Goal: Transaction & Acquisition: Book appointment/travel/reservation

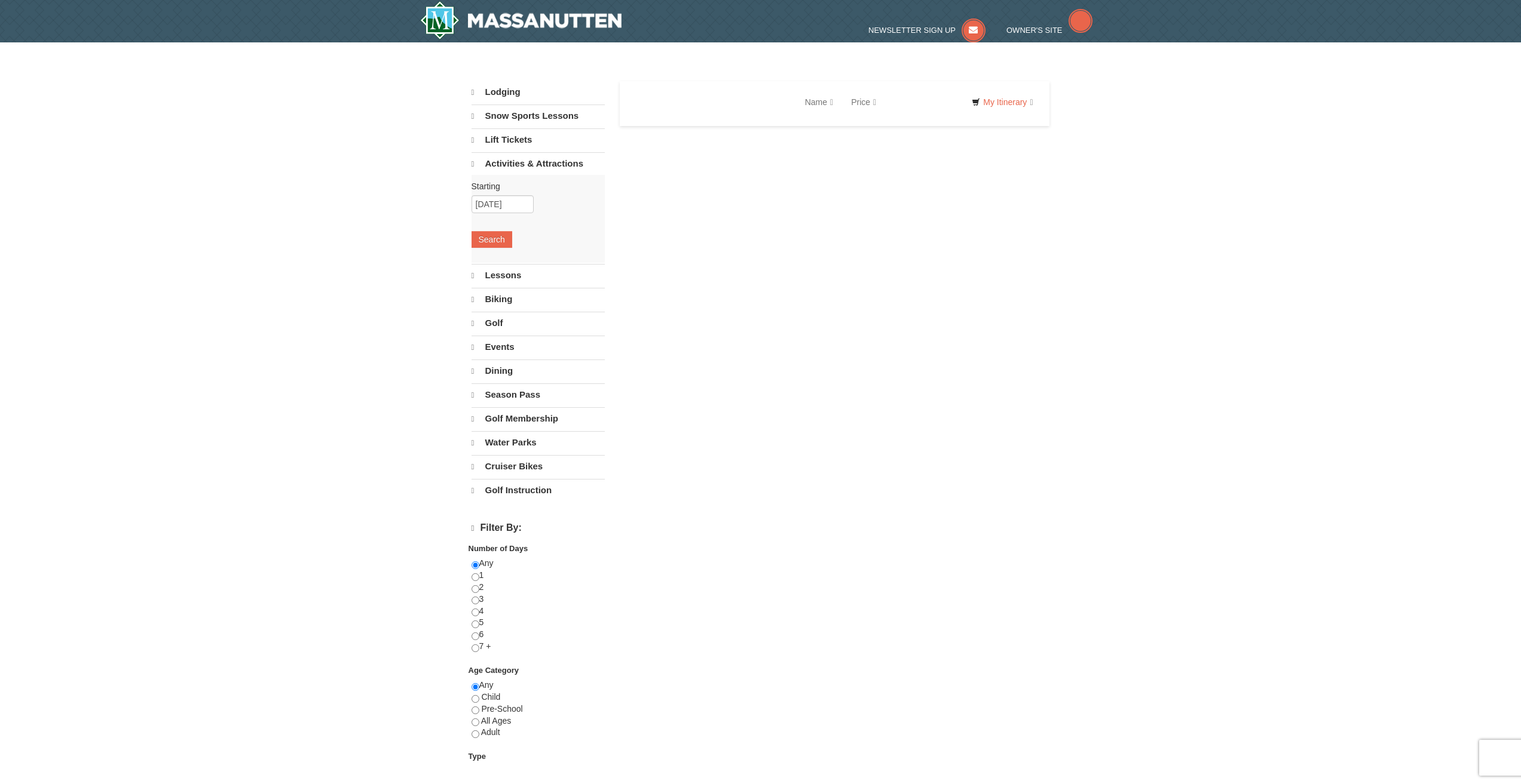
select select "10"
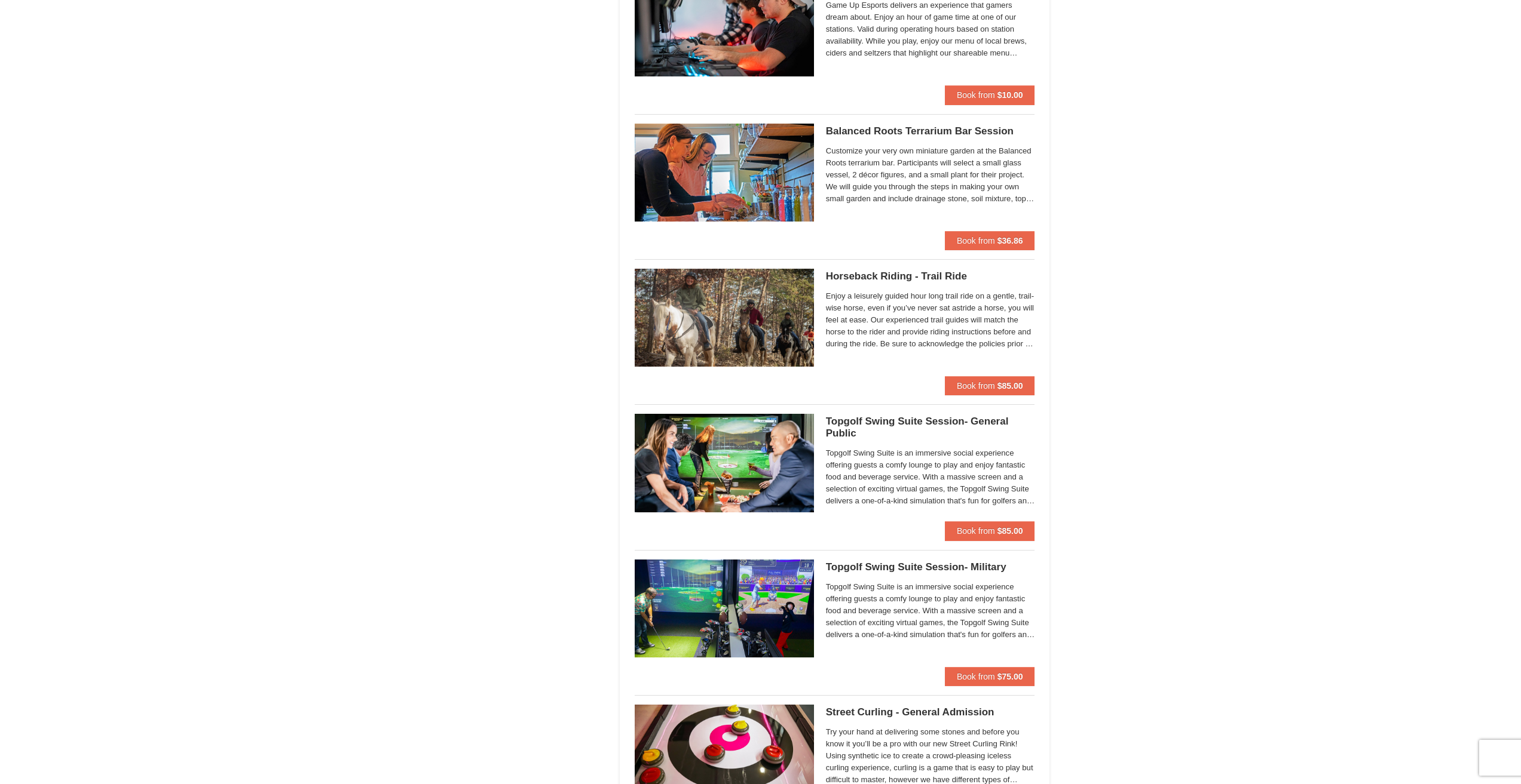
scroll to position [1374, 0]
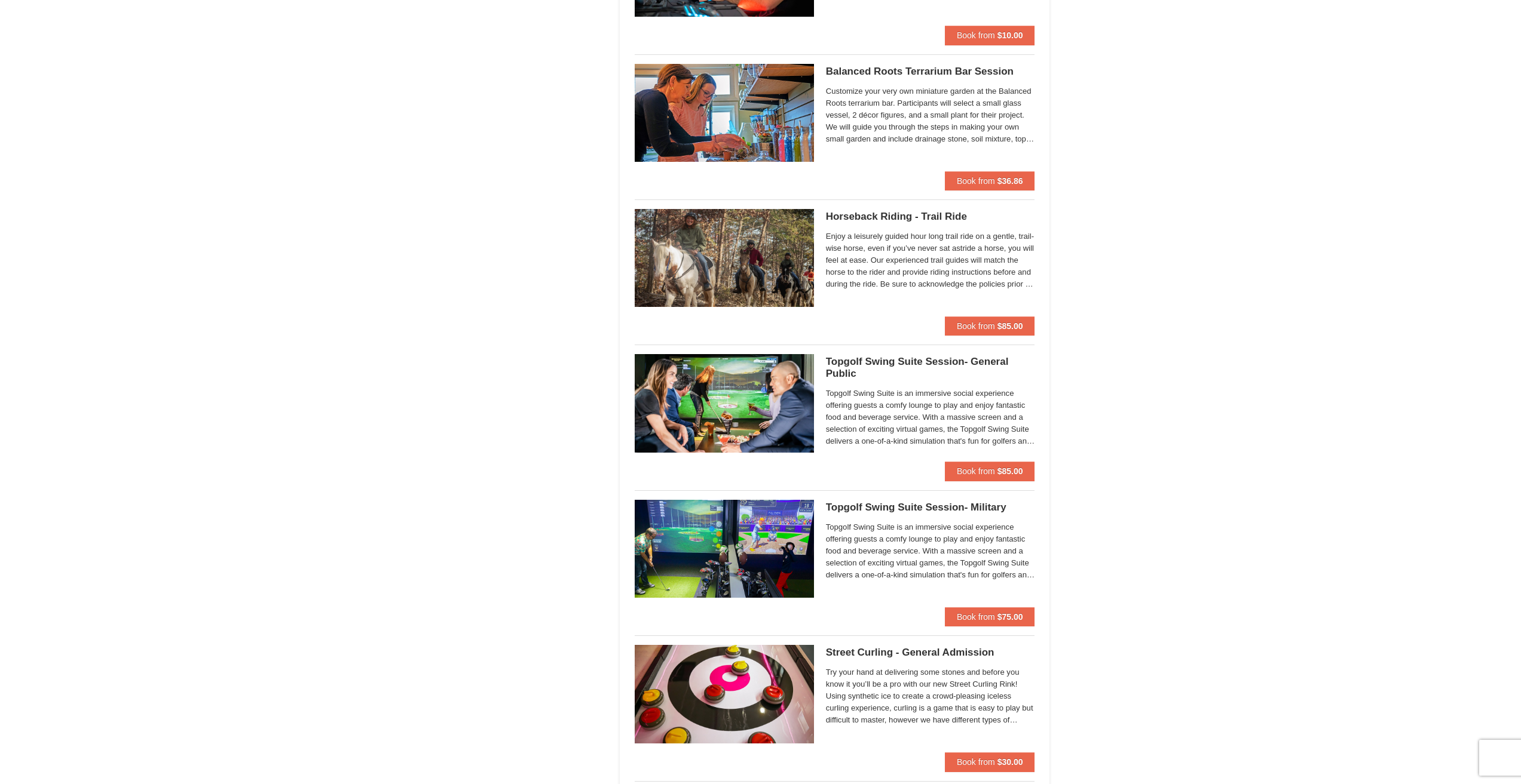
drag, startPoint x: 958, startPoint y: 354, endPoint x: 918, endPoint y: 370, distance: 43.1
click at [918, 370] on h5 "Topgolf Swing Suite Session- General Public Perfect Break" at bounding box center [930, 368] width 209 height 24
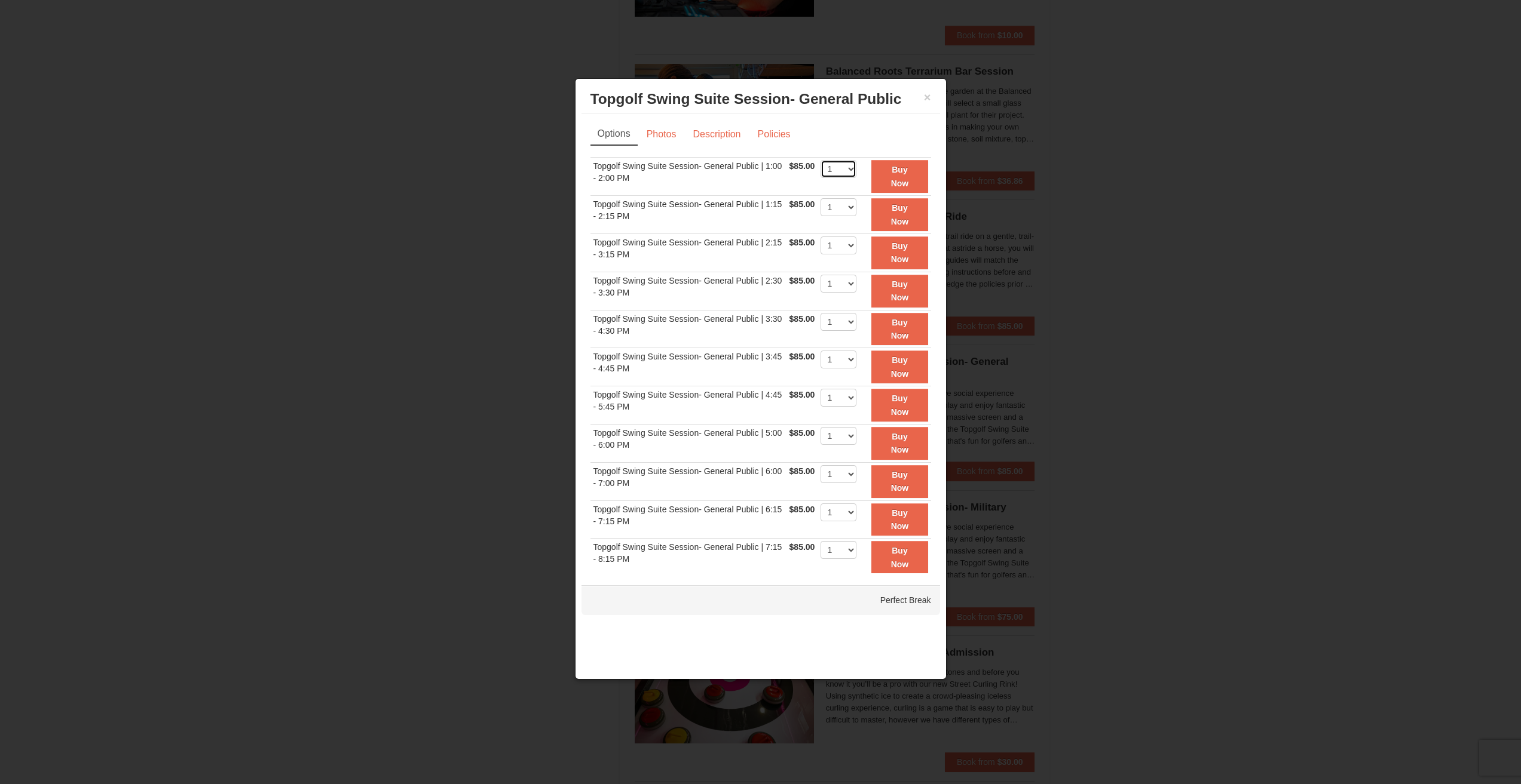
click at [836, 169] on select "1" at bounding box center [838, 169] width 36 height 18
click at [843, 172] on select "1" at bounding box center [838, 169] width 36 height 18
click at [843, 171] on select "1" at bounding box center [838, 169] width 36 height 18
click at [669, 136] on link "Photos" at bounding box center [661, 135] width 46 height 22
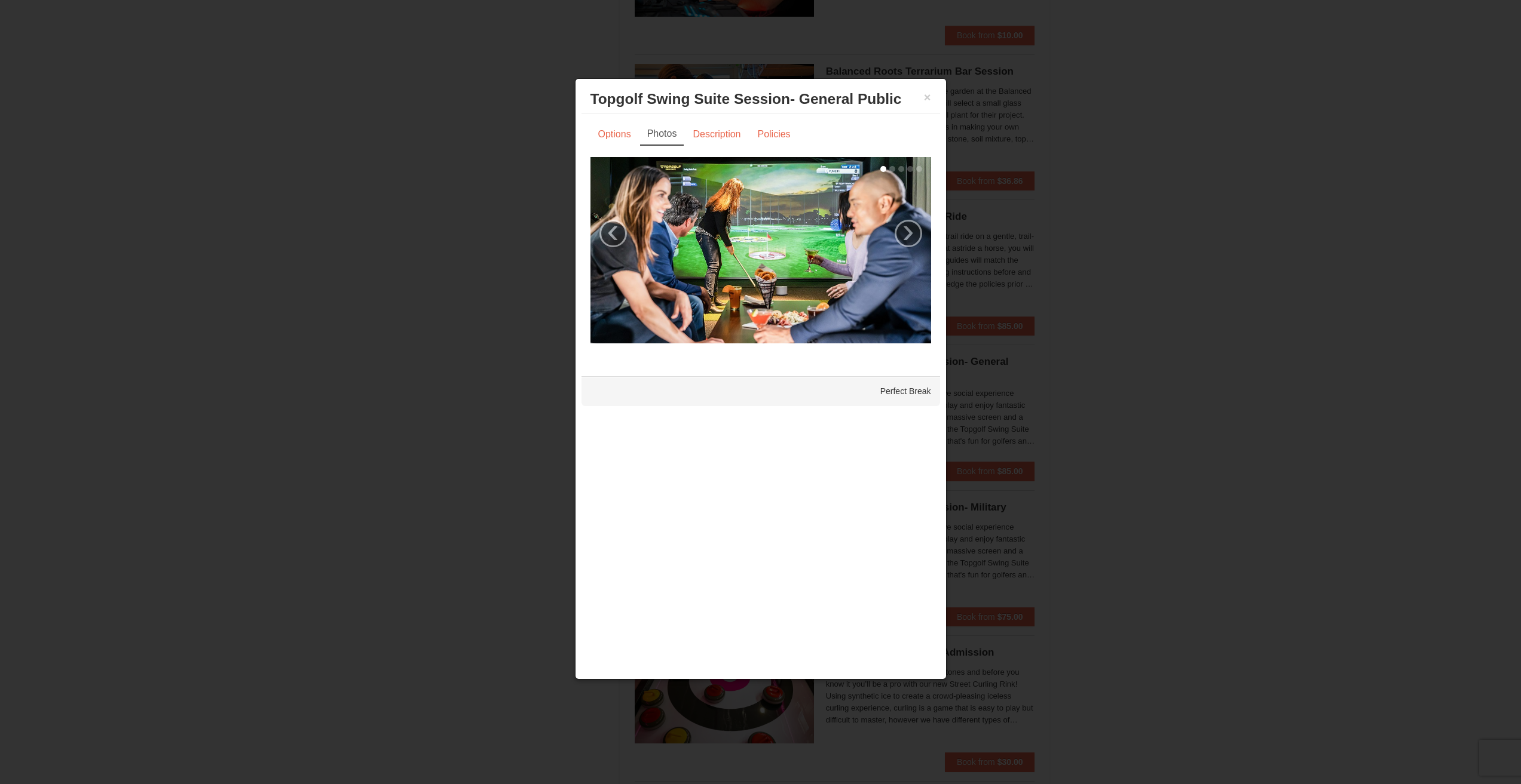
click at [896, 224] on img at bounding box center [760, 250] width 341 height 187
click at [897, 225] on div "‹ ›" at bounding box center [760, 250] width 341 height 187
click at [899, 226] on link "›" at bounding box center [908, 233] width 27 height 27
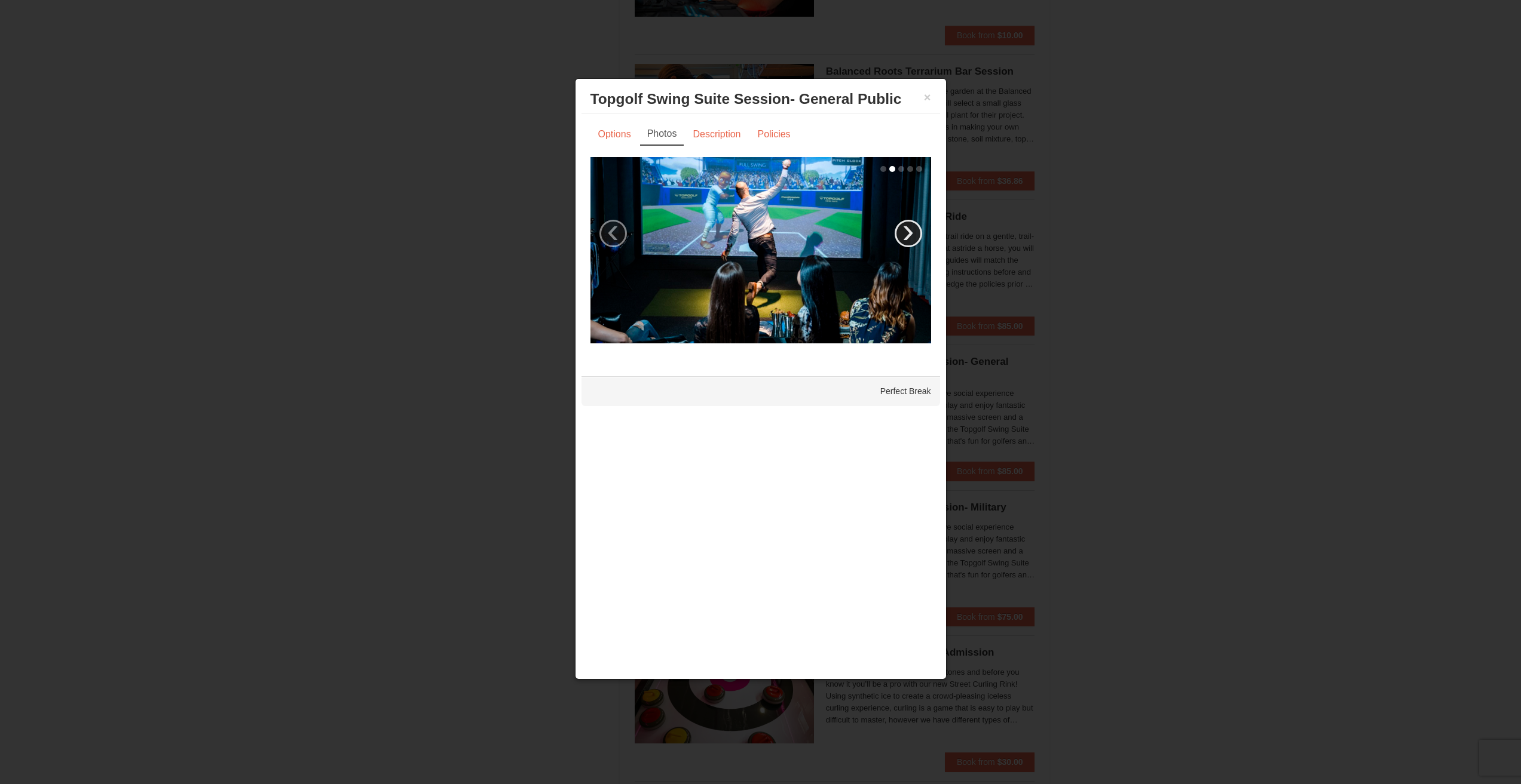
click at [899, 226] on link "›" at bounding box center [908, 233] width 27 height 27
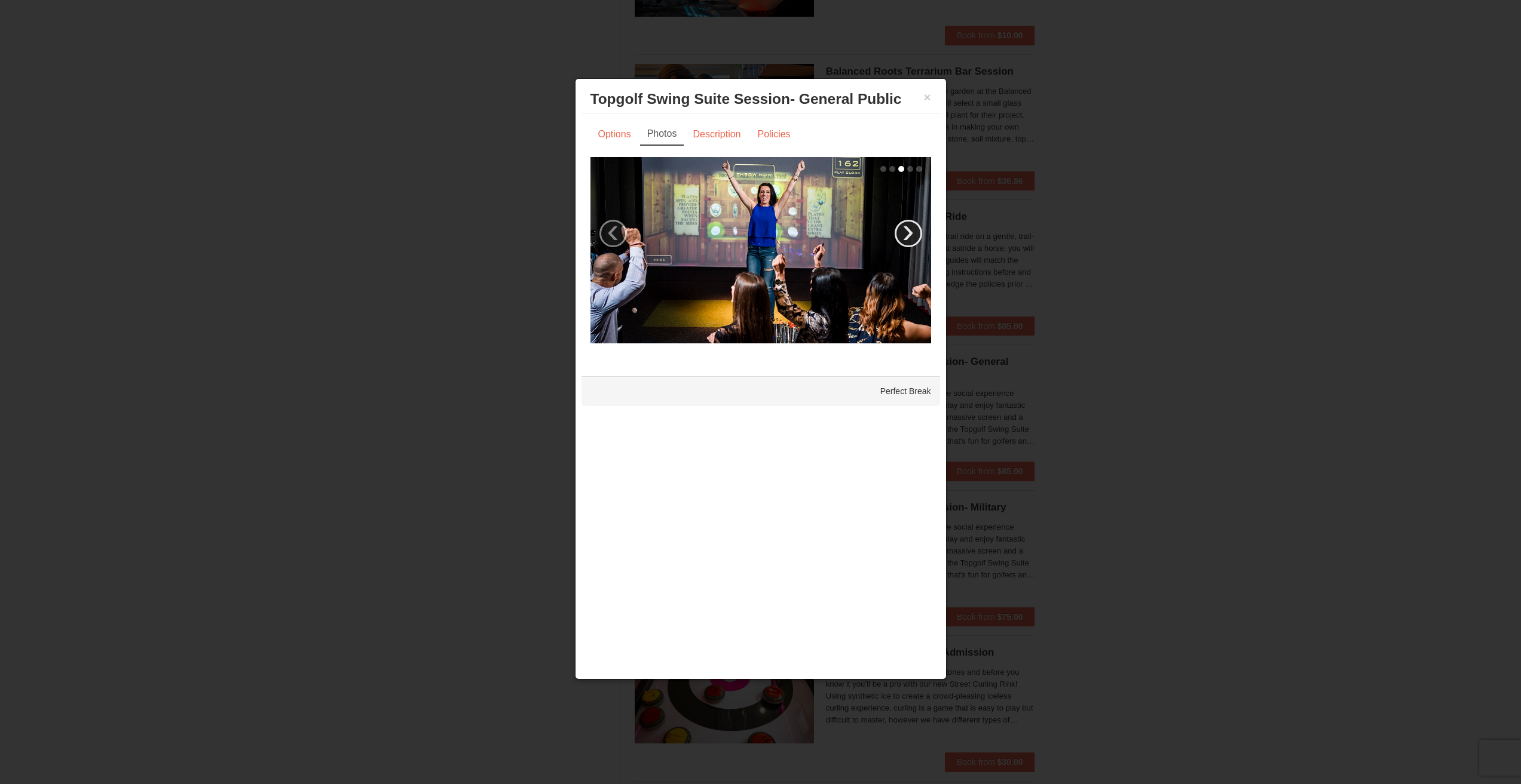
click at [899, 226] on link "›" at bounding box center [908, 233] width 27 height 27
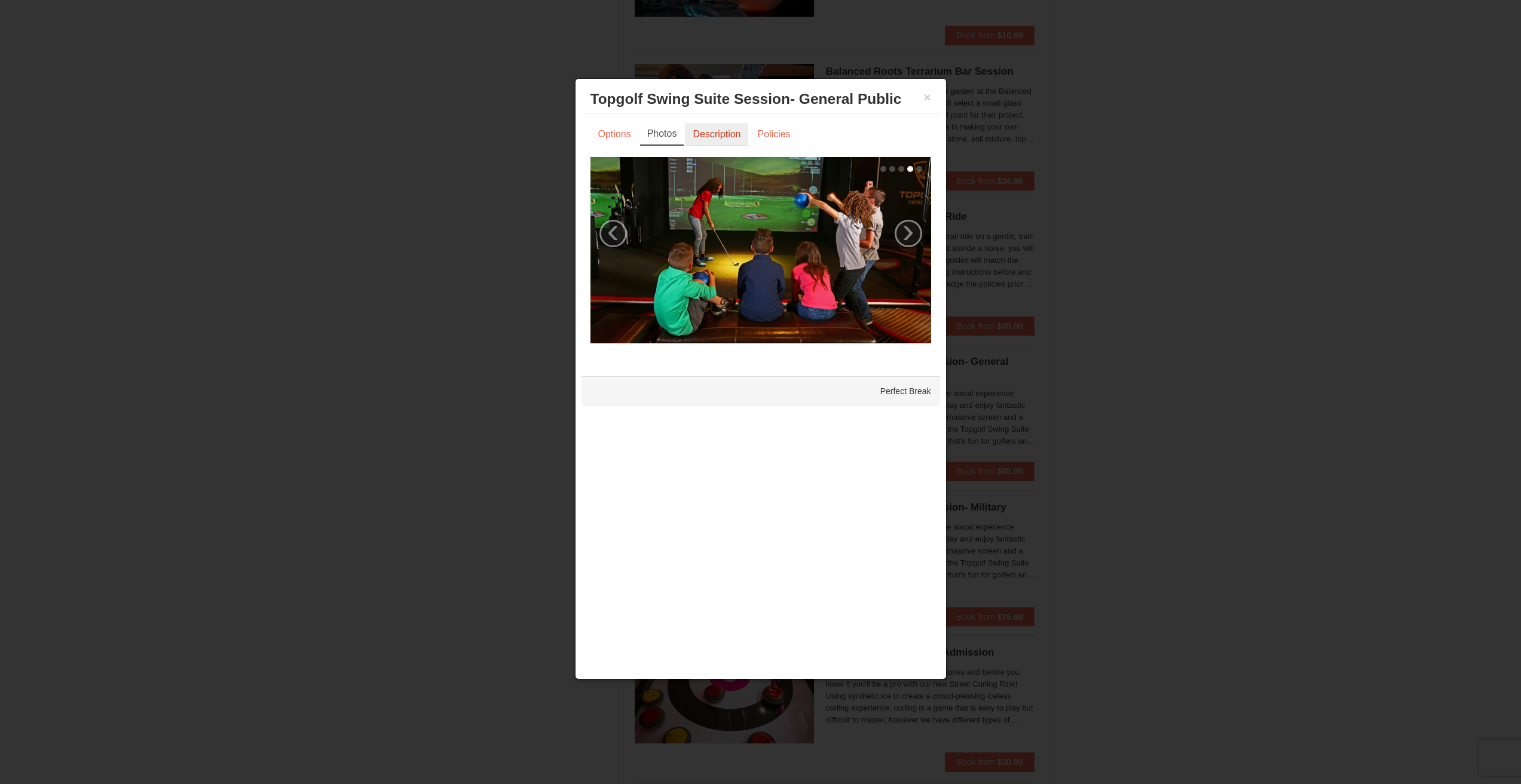
click at [713, 142] on link "Description" at bounding box center [716, 135] width 63 height 22
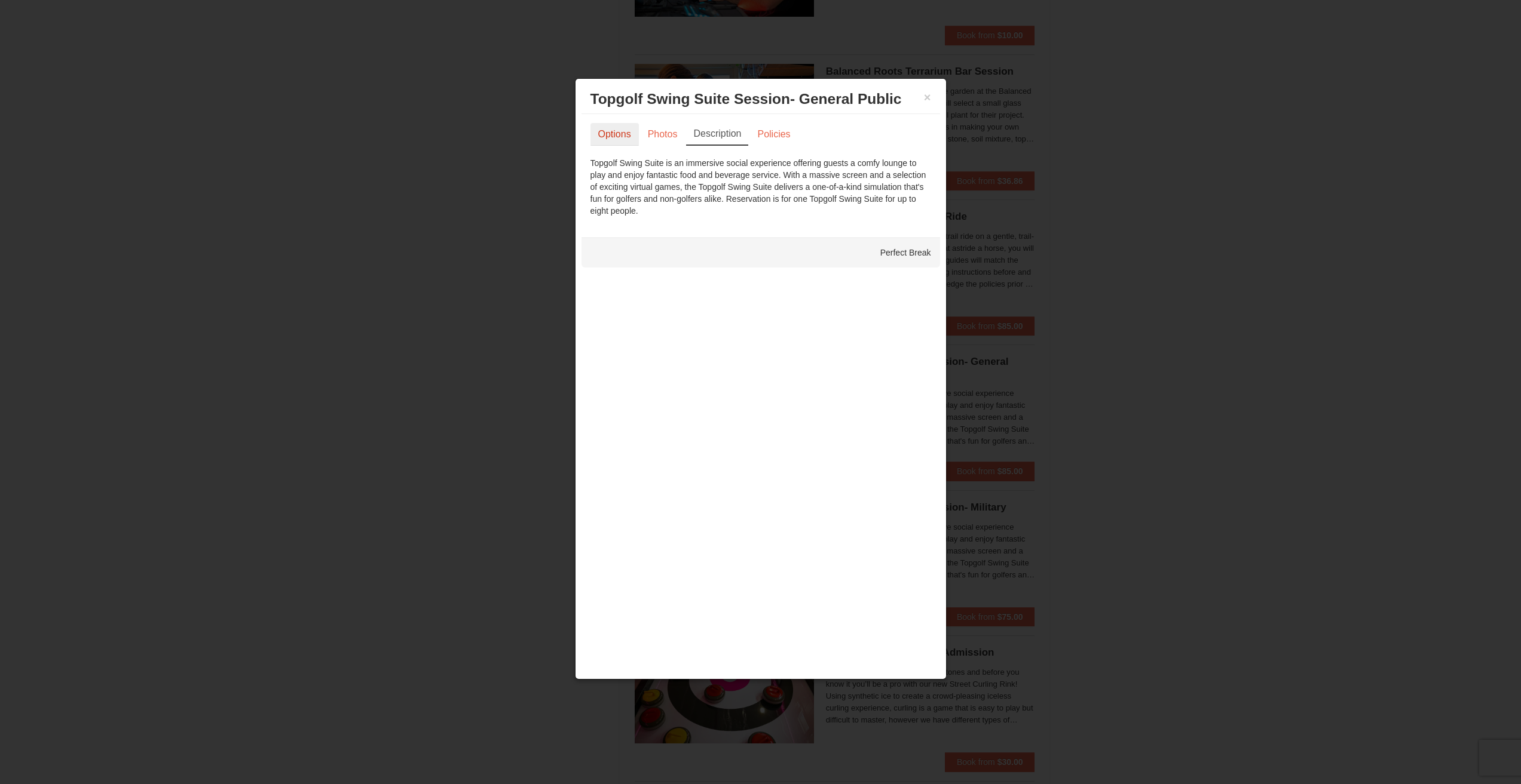
click at [634, 130] on link "Options" at bounding box center [614, 135] width 48 height 22
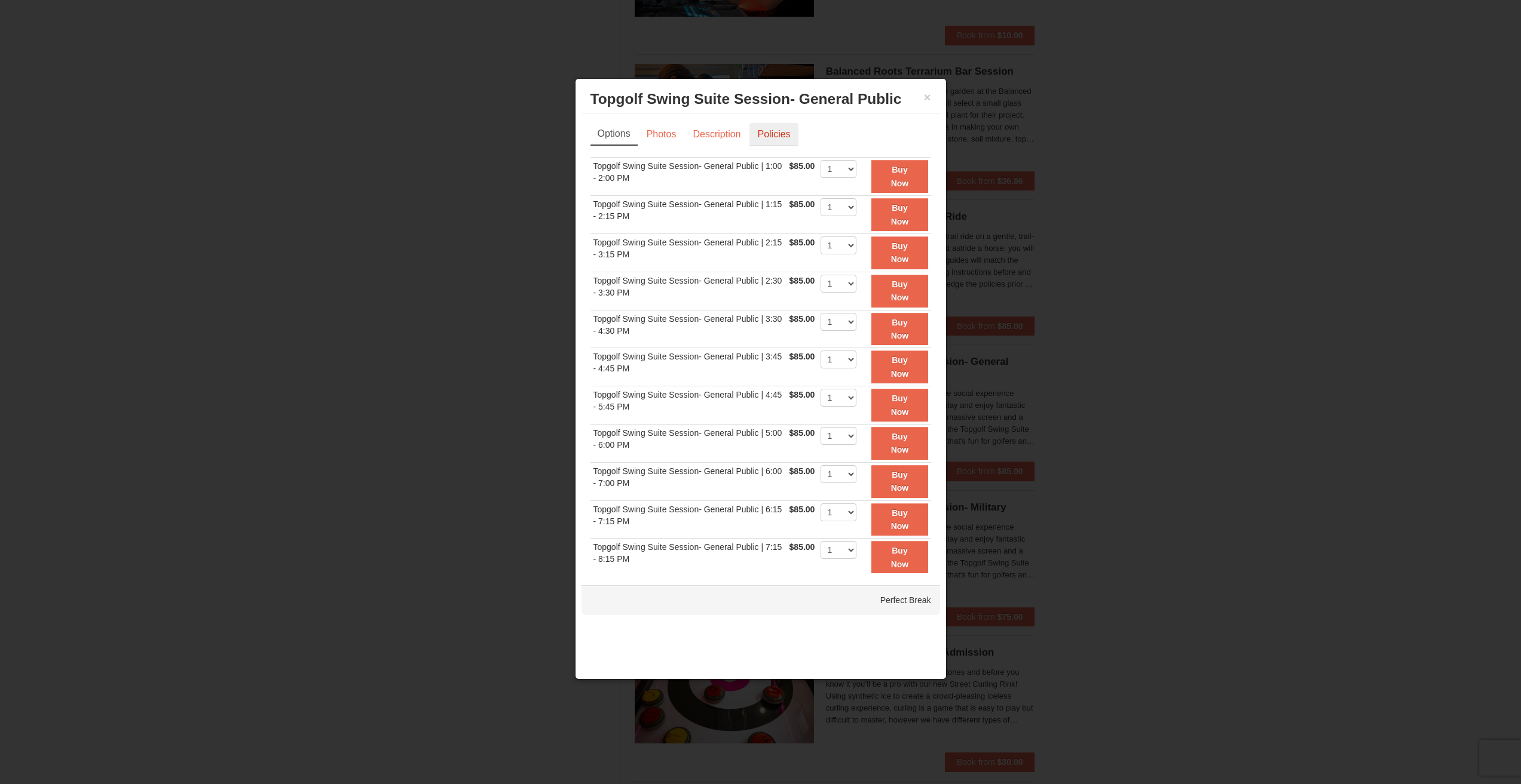
click at [762, 142] on link "Policies" at bounding box center [774, 135] width 48 height 22
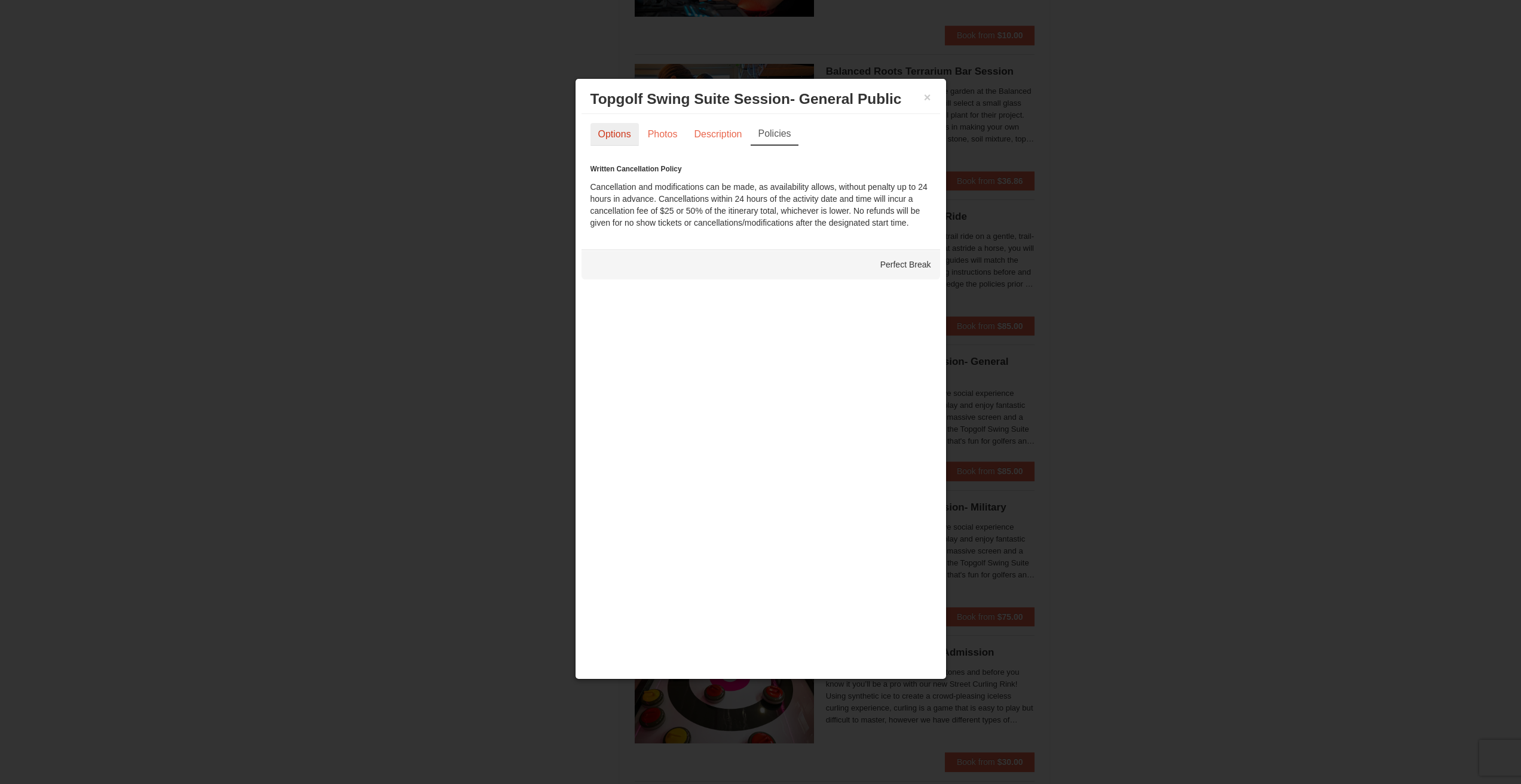
click at [623, 135] on link "Options" at bounding box center [614, 135] width 48 height 22
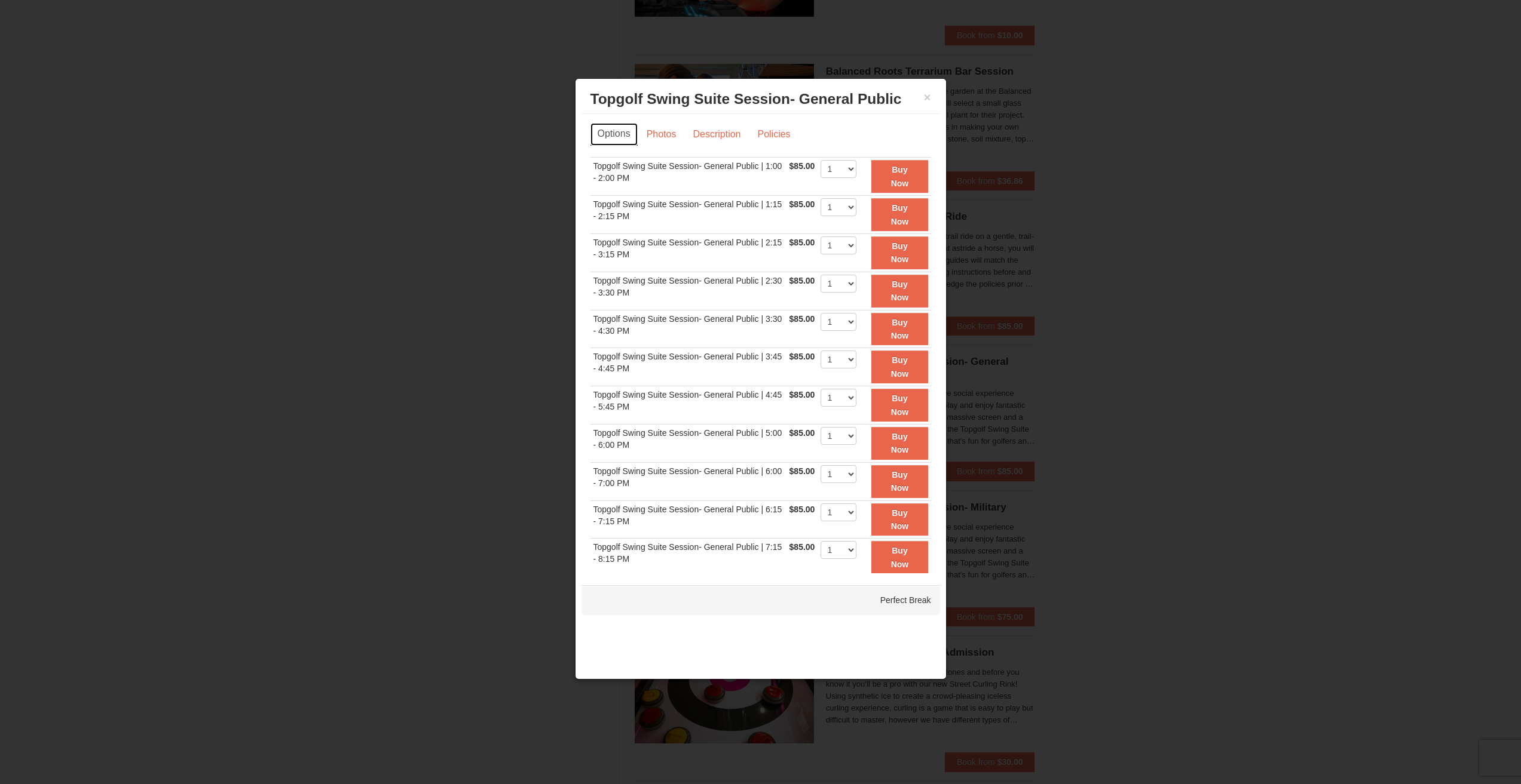
scroll to position [63, 0]
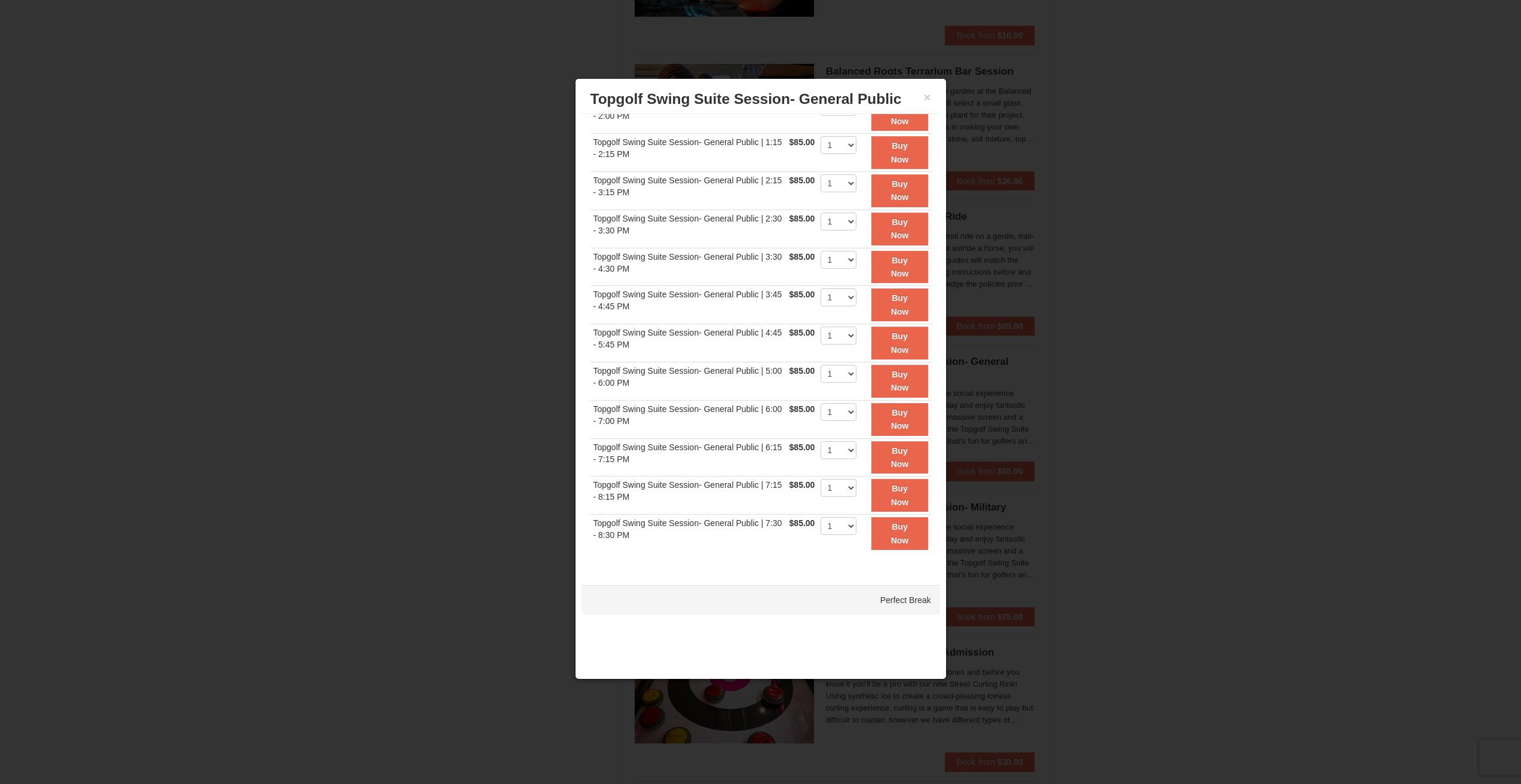
click at [934, 97] on div "× Topgolf Swing Suite Session- General Public Perfect Break" at bounding box center [760, 99] width 358 height 30
click at [932, 97] on div "× Topgolf Swing Suite Session- General Public Perfect Break" at bounding box center [760, 99] width 358 height 30
click at [928, 96] on button "×" at bounding box center [927, 97] width 7 height 12
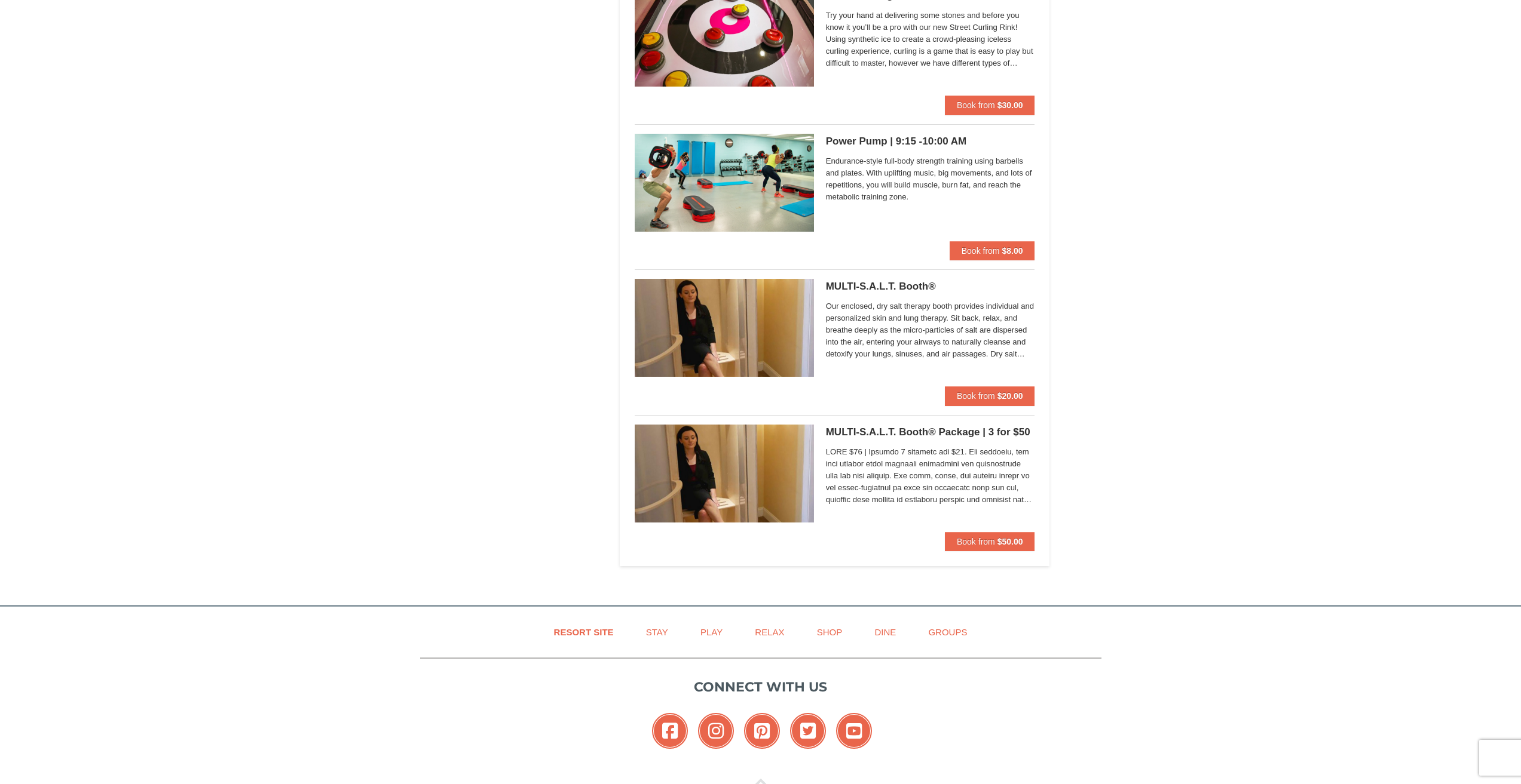
scroll to position [1971, 0]
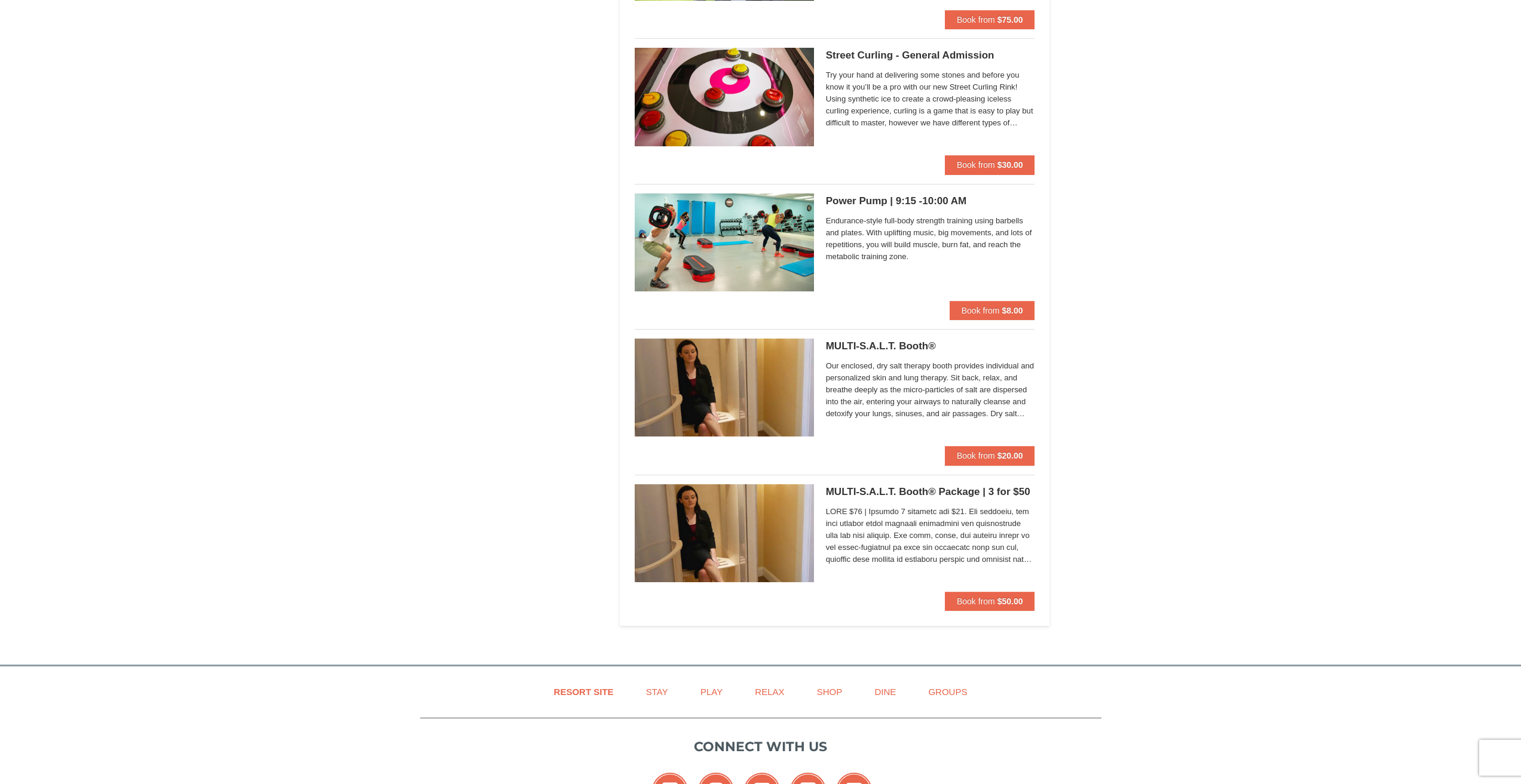
click at [884, 491] on h5 "MULTI-S.A.L.T. Booth® Package | 3 for $50 Massanutten Health and Wellness" at bounding box center [930, 492] width 209 height 12
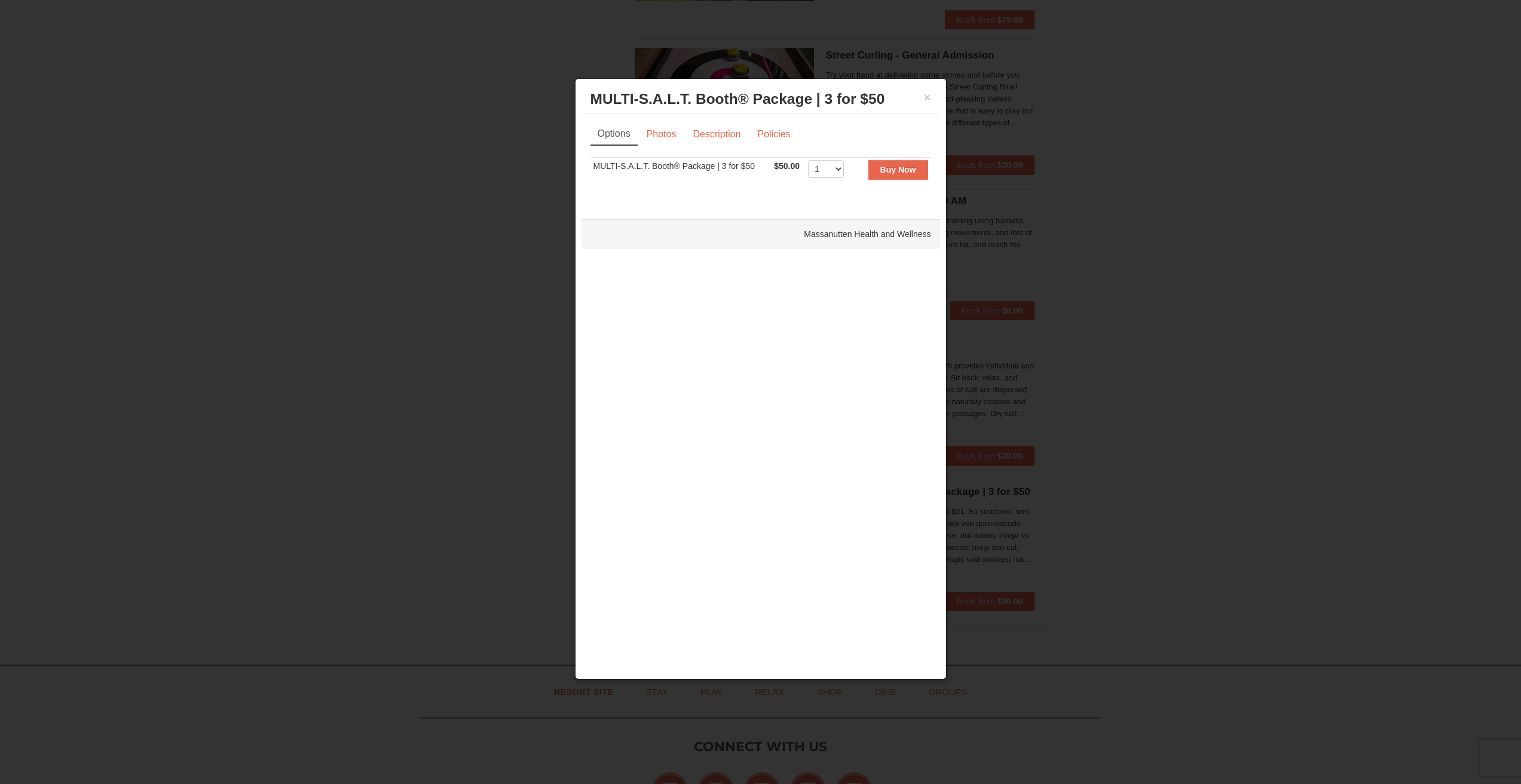
scroll to position [0, 0]
click at [649, 136] on link "Photos" at bounding box center [661, 135] width 46 height 22
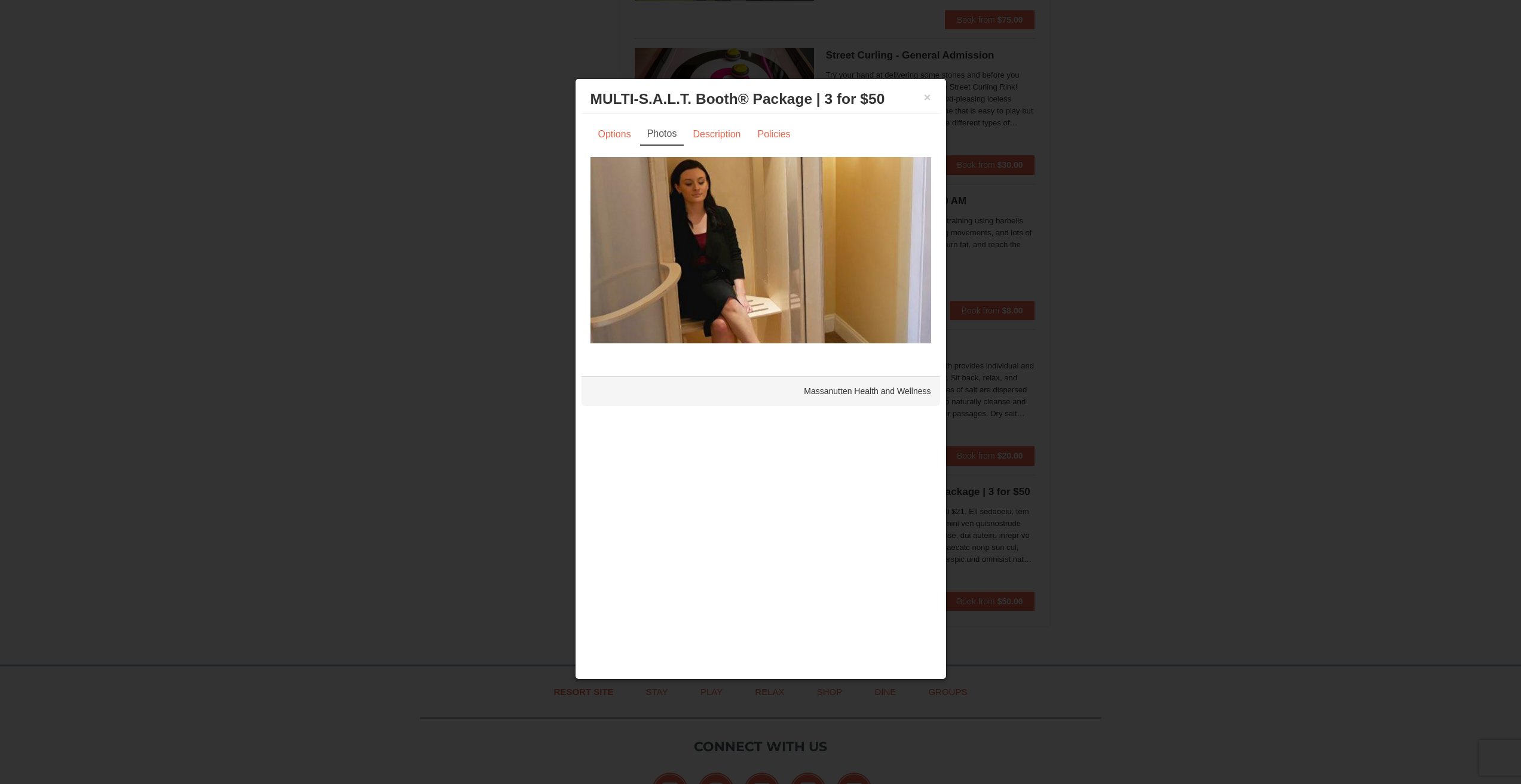
click at [937, 93] on div "× MULTI-S.A.L.T. Booth® Package | 3 for $50 Massanutten Health and Wellness" at bounding box center [760, 99] width 358 height 30
click at [920, 103] on h3 "MULTI-S.A.L.T. Booth® Package | 3 for $50 Massanutten Health and Wellness" at bounding box center [760, 99] width 341 height 18
click at [929, 95] on button "×" at bounding box center [927, 97] width 7 height 12
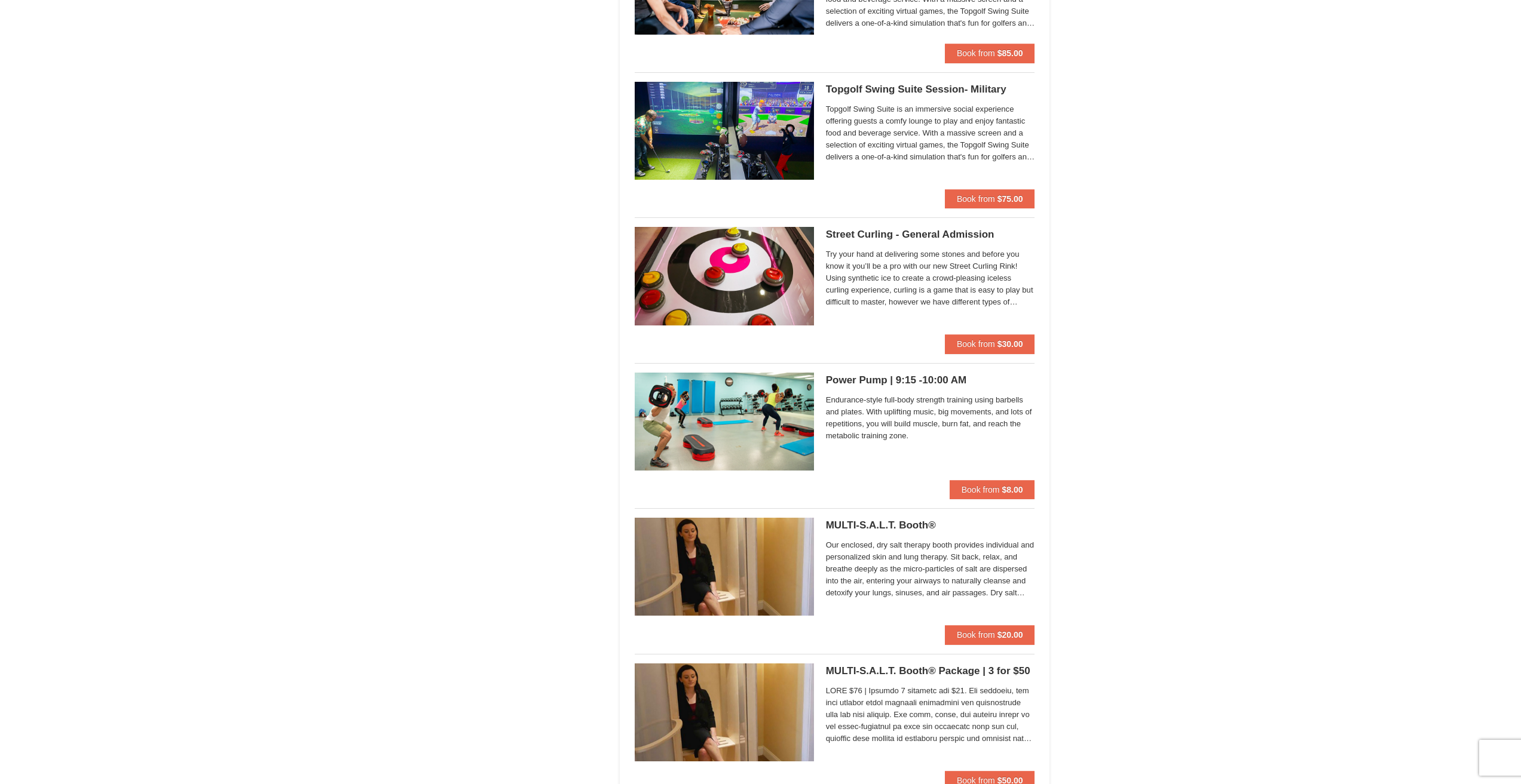
scroll to position [1732, 0]
